Goal: Information Seeking & Learning: Learn about a topic

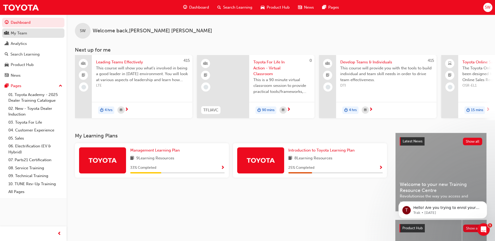
drag, startPoint x: 9, startPoint y: 35, endPoint x: 14, endPoint y: 34, distance: 5.6
click at [9, 35] on div "My Team" at bounding box center [33, 33] width 57 height 7
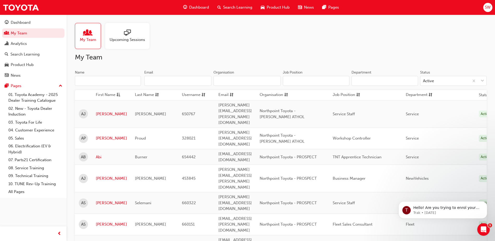
click at [107, 82] on input "Name" at bounding box center [108, 81] width 66 height 10
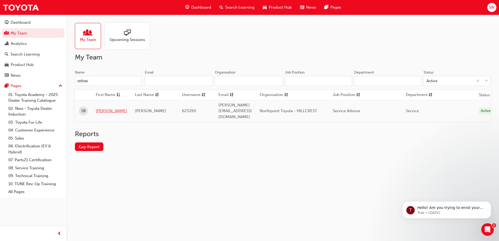
type input "sebas"
click at [111, 108] on link "[PERSON_NAME]" at bounding box center [111, 111] width 31 height 6
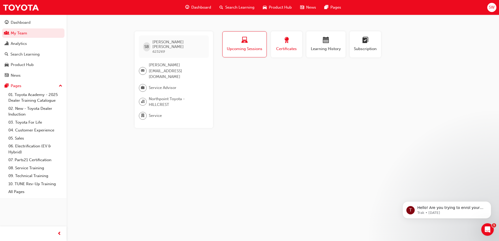
click at [275, 44] on div "button" at bounding box center [286, 41] width 23 height 8
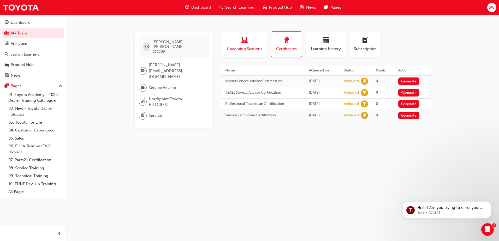
click at [250, 43] on div "button" at bounding box center [244, 41] width 37 height 8
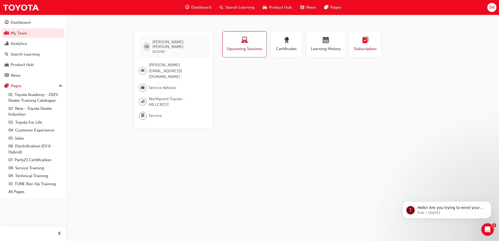
click at [372, 41] on div "button" at bounding box center [364, 41] width 23 height 8
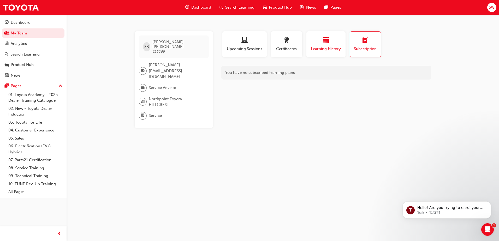
click at [319, 47] on span "Learning History" at bounding box center [325, 49] width 31 height 6
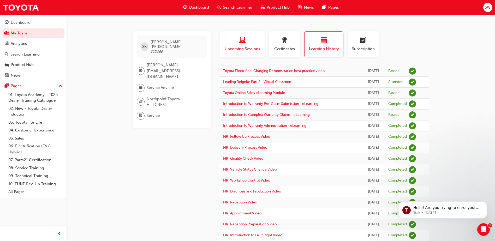
drag, startPoint x: 241, startPoint y: 44, endPoint x: 248, endPoint y: 46, distance: 7.5
click at [241, 44] on span "laptop-icon" at bounding box center [242, 40] width 6 height 7
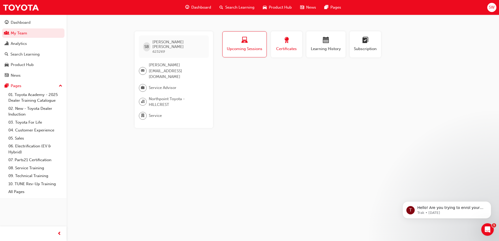
click at [281, 48] on span "Certificates" at bounding box center [286, 49] width 23 height 6
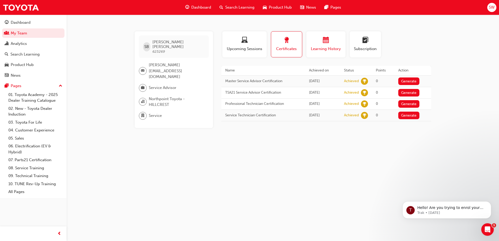
click at [318, 43] on div "button" at bounding box center [325, 41] width 31 height 8
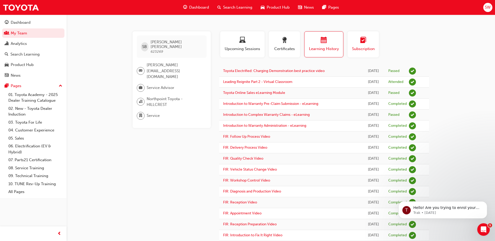
click at [366, 42] on div "button" at bounding box center [362, 41] width 23 height 8
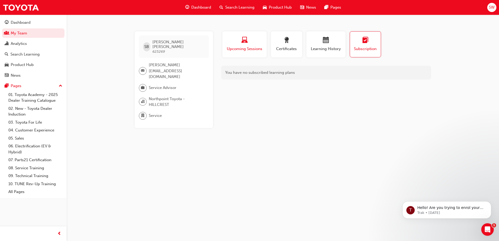
click at [252, 44] on div "button" at bounding box center [244, 41] width 37 height 8
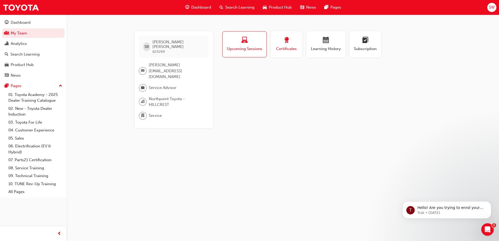
click at [286, 44] on span "award-icon" at bounding box center [286, 40] width 6 height 7
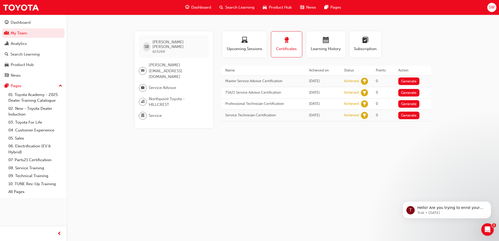
click at [233, 7] on span "Search Learning" at bounding box center [239, 7] width 29 height 6
